Goal: Find specific page/section

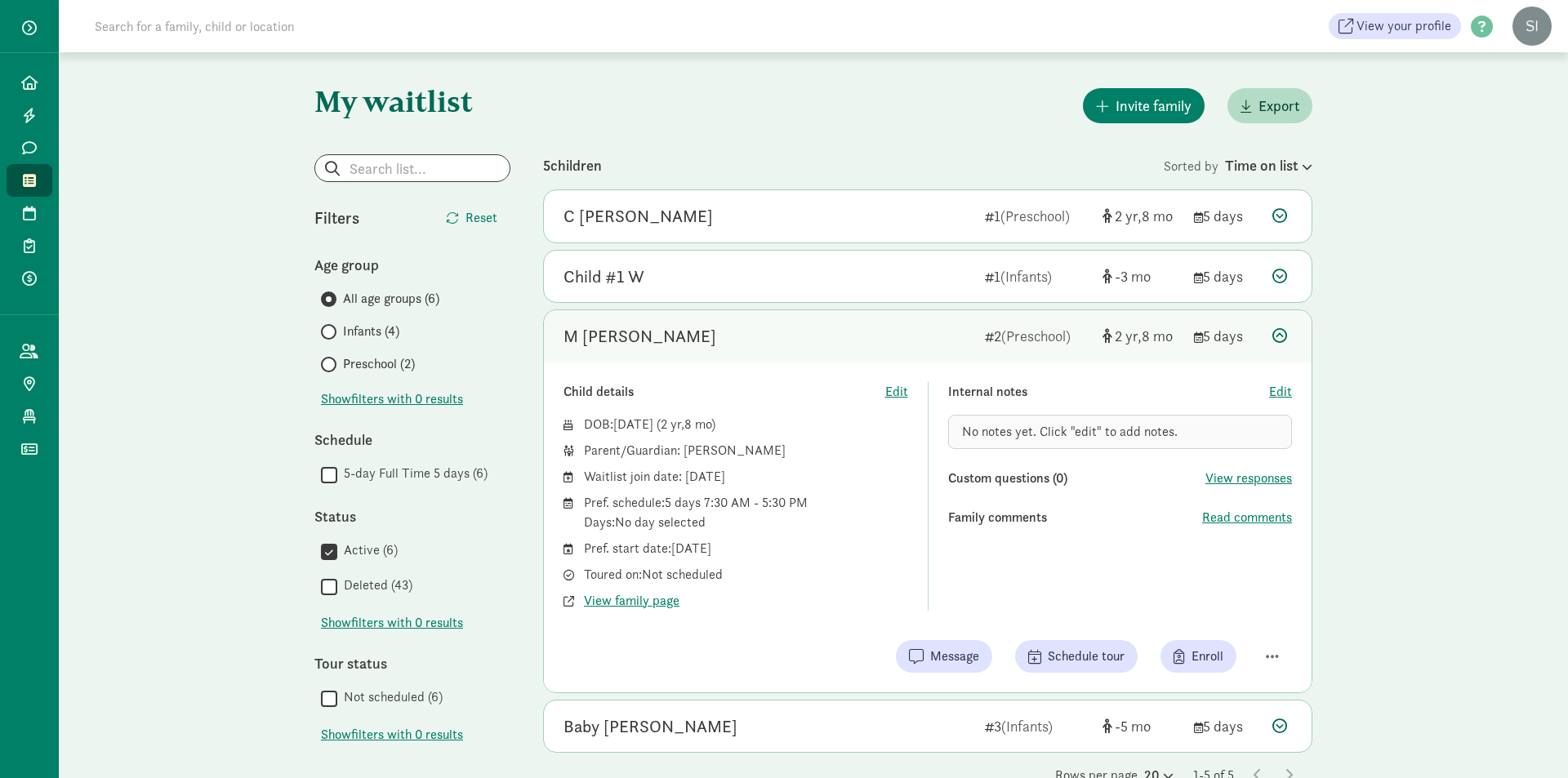
click at [882, 289] on div "Child #1 W 1 (Infants) -3 5 days" at bounding box center [927, 277] width 768 height 52
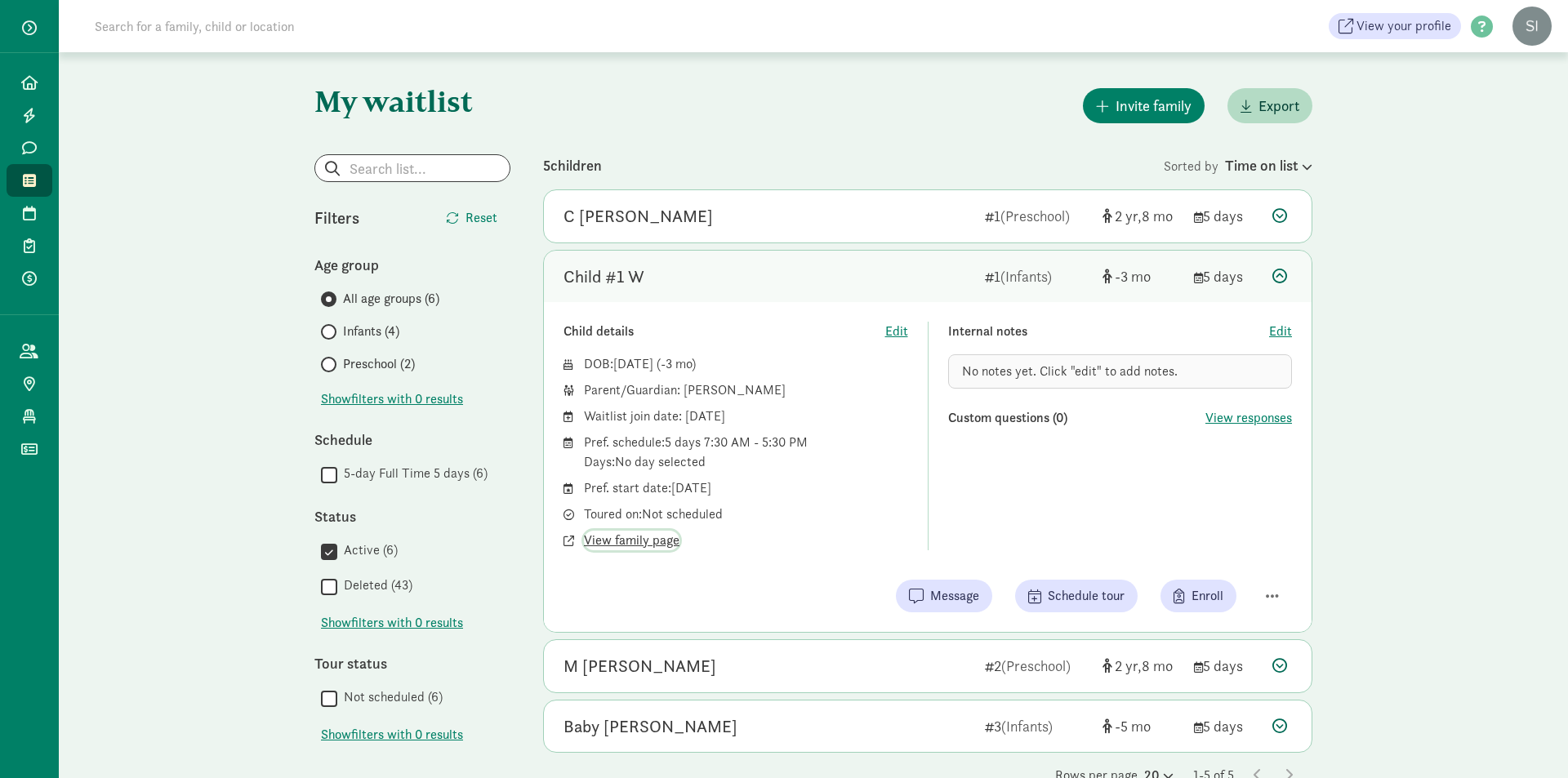
click at [625, 541] on span "View family page" at bounding box center [631, 540] width 95 height 20
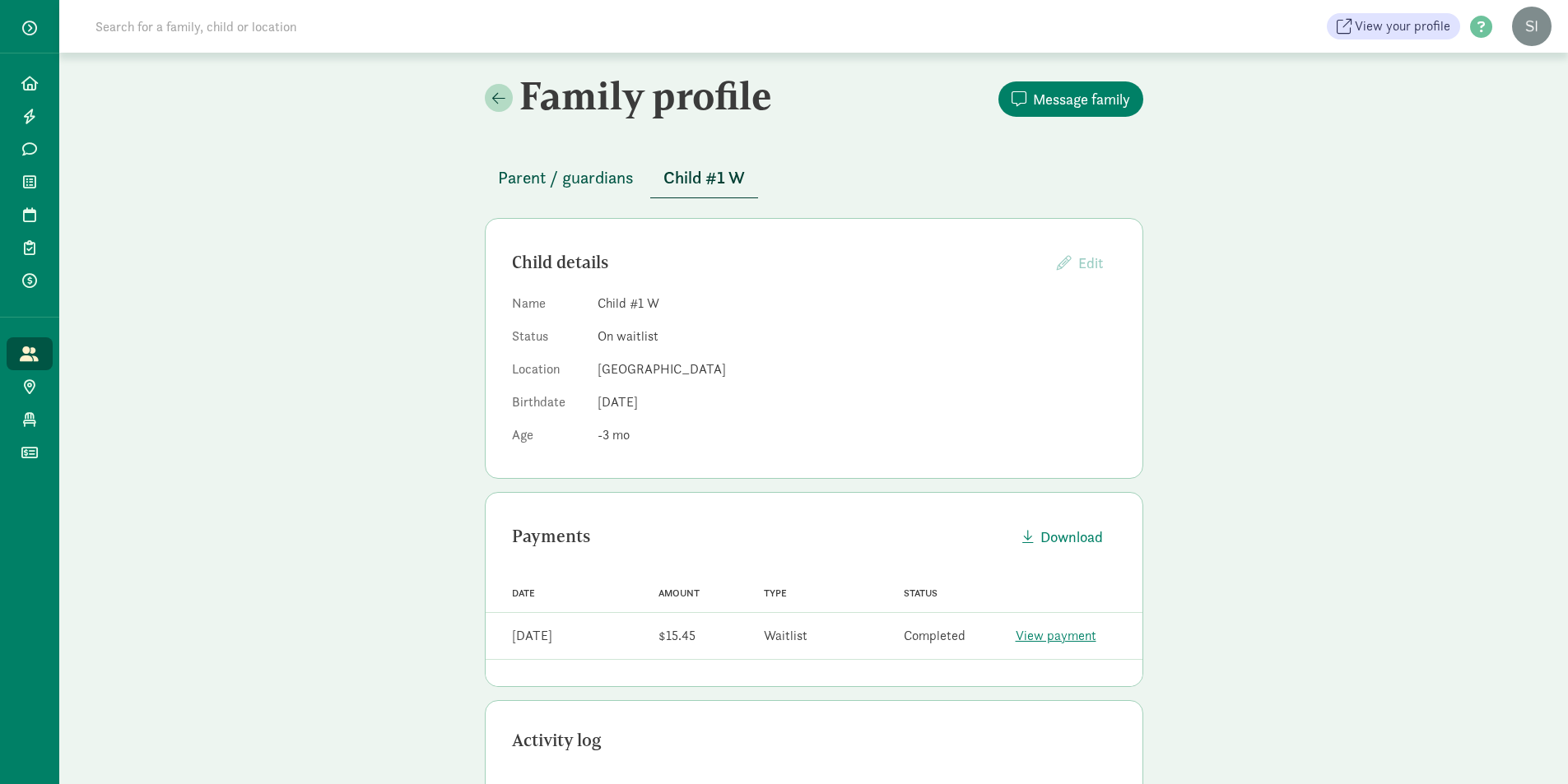
click at [558, 186] on span "Parent / guardians" at bounding box center [566, 178] width 136 height 26
